Goal: Go to known website: Go to known website

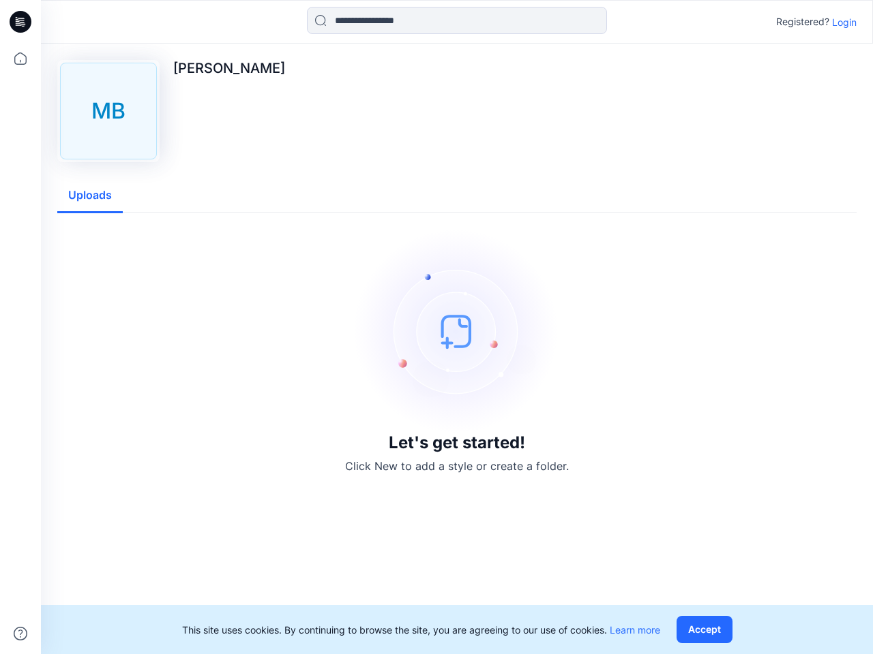
click at [436, 327] on img at bounding box center [457, 331] width 205 height 205
click at [21, 22] on icon at bounding box center [22, 22] width 5 height 1
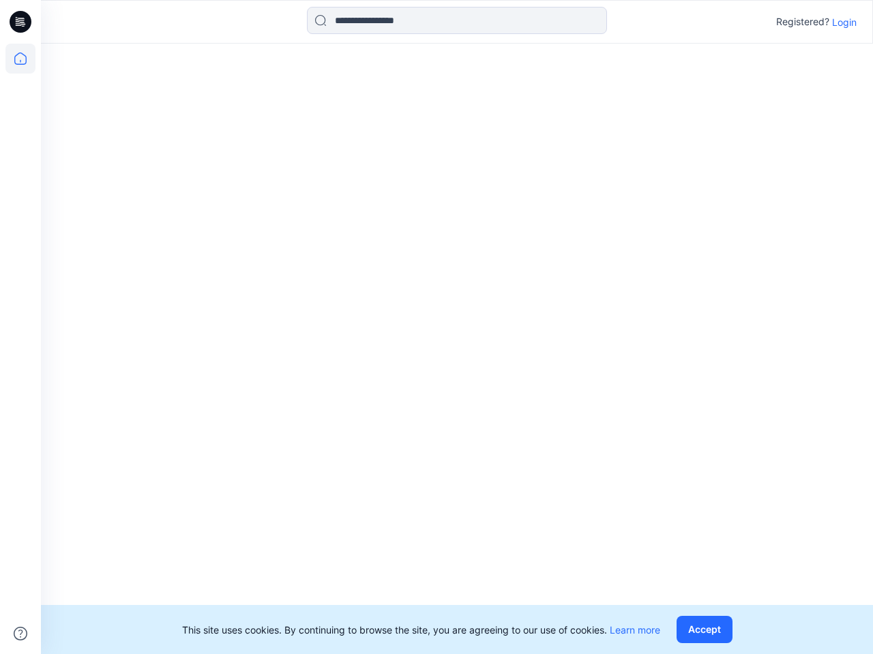
click at [20, 59] on icon at bounding box center [20, 59] width 30 height 30
click at [20, 634] on icon at bounding box center [21, 634] width 14 height 14
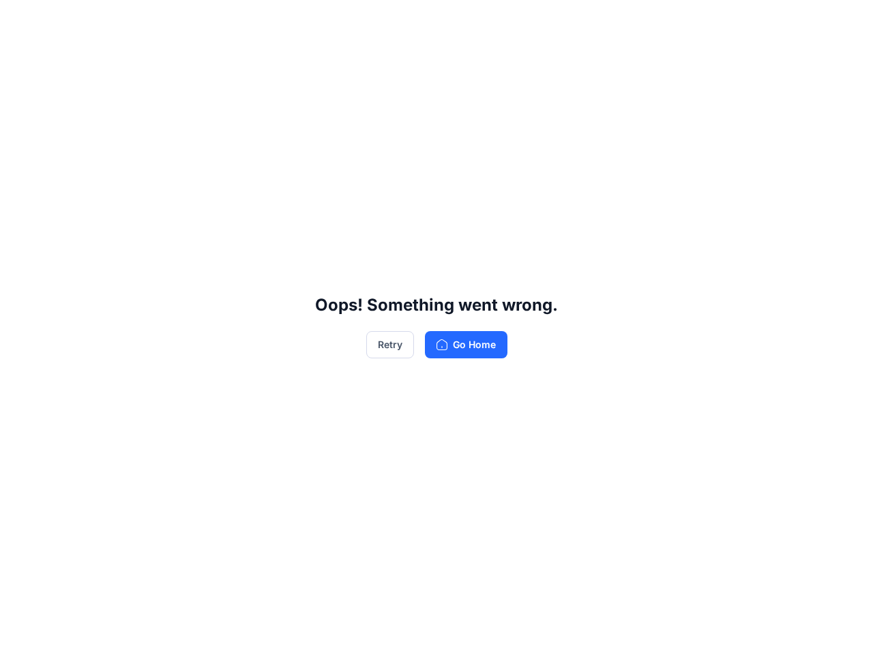
click at [457, 20] on div "Oops! Something went wrong. Retry Go Home" at bounding box center [436, 327] width 873 height 654
click at [844, 22] on div "Oops! Something went wrong. Retry Go Home" at bounding box center [436, 327] width 873 height 654
click at [90, 196] on div "Oops! Something went wrong. Retry Go Home" at bounding box center [436, 327] width 873 height 654
click at [707, 630] on div "Oops! Something went wrong. Retry Go Home" at bounding box center [436, 327] width 873 height 654
